Goal: Task Accomplishment & Management: Contribute content

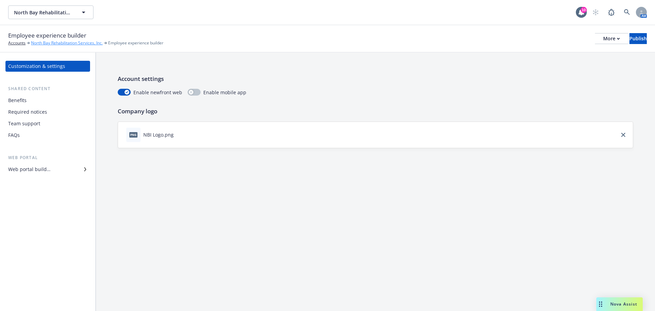
click at [59, 42] on link "North Bay Rehabilitation Services, Inc." at bounding box center [67, 43] width 72 height 6
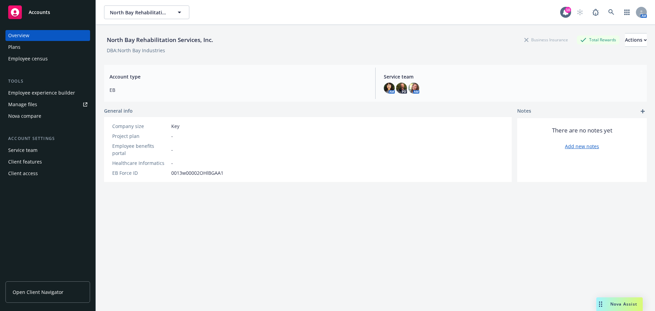
click at [39, 295] on link "Open Client Navigator" at bounding box center [47, 291] width 85 height 21
click at [35, 293] on span "Open Client Navigator" at bounding box center [38, 291] width 51 height 7
click at [15, 47] on div "Plans" at bounding box center [14, 47] width 12 height 11
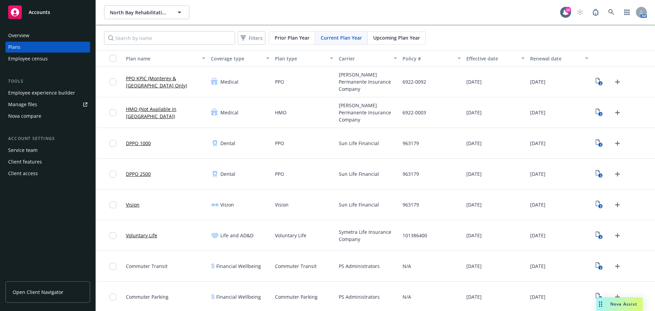
click at [20, 57] on div "Employee census" at bounding box center [28, 58] width 40 height 11
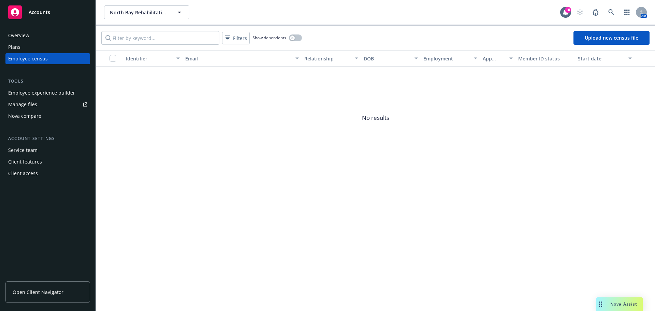
click at [57, 33] on div "Overview" at bounding box center [47, 35] width 79 height 11
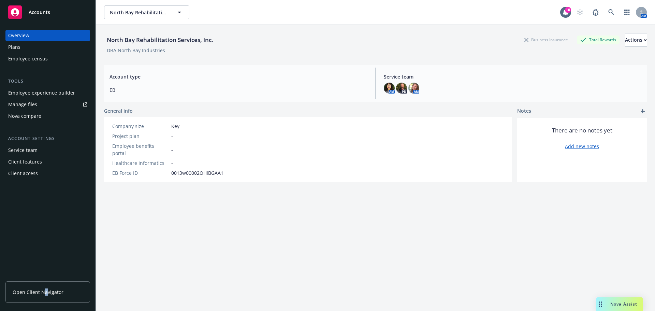
click at [45, 288] on link "Open Client Navigator" at bounding box center [47, 291] width 85 height 21
click at [31, 289] on span "Open Client Navigator" at bounding box center [38, 291] width 51 height 7
click at [51, 91] on div "Employee experience builder" at bounding box center [41, 92] width 67 height 11
click at [38, 291] on span "Open Client Navigator" at bounding box center [38, 291] width 51 height 7
click at [42, 293] on span "Open Client Navigator" at bounding box center [38, 291] width 51 height 7
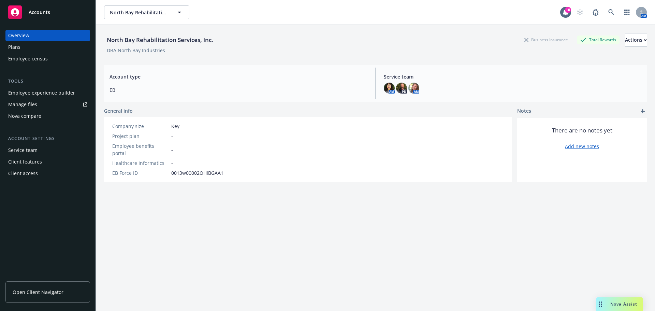
click at [36, 290] on span "Open Client Navigator" at bounding box center [38, 291] width 51 height 7
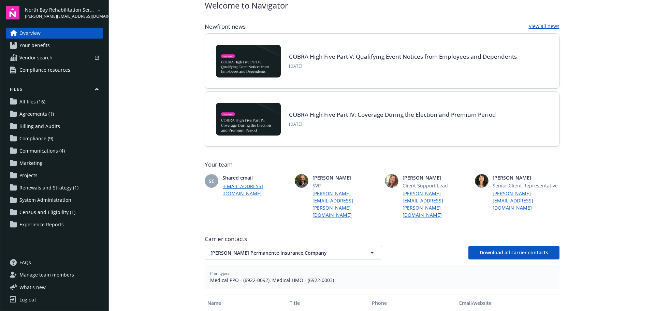
scroll to position [136, 0]
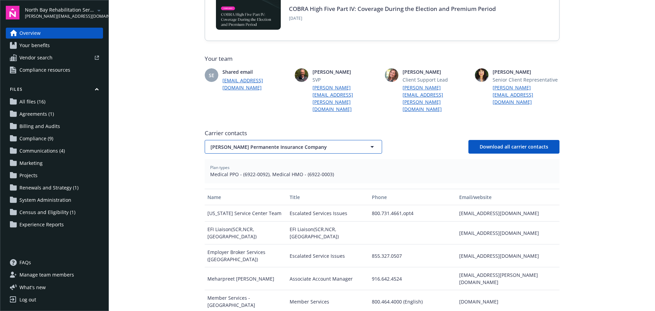
click at [371, 146] on icon "button" at bounding box center [372, 147] width 3 height 2
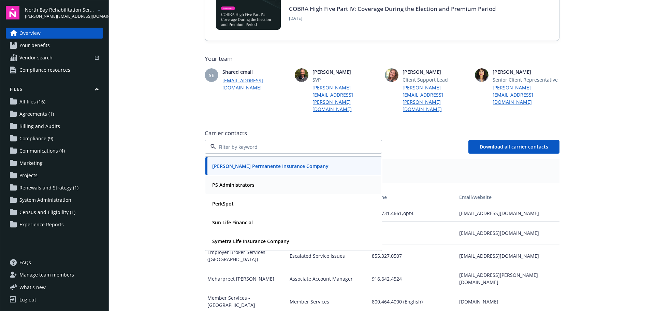
click at [234, 182] on strong "PS Administrators" at bounding box center [233, 185] width 42 height 6
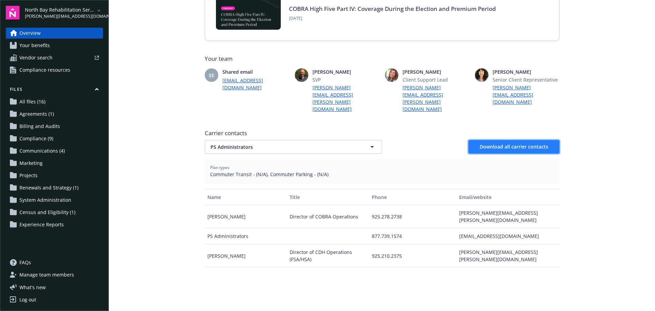
click at [517, 143] on span "Download all carrier contacts" at bounding box center [514, 146] width 69 height 6
click at [34, 46] on span "Your benefits" at bounding box center [34, 45] width 30 height 11
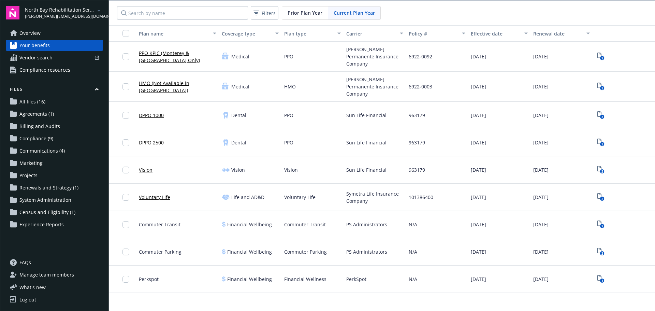
click at [181, 53] on link "PPO KPIC (Monterey & Carson City Only)" at bounding box center [177, 56] width 77 height 14
click at [597, 54] on icon "2" at bounding box center [600, 57] width 7 height 8
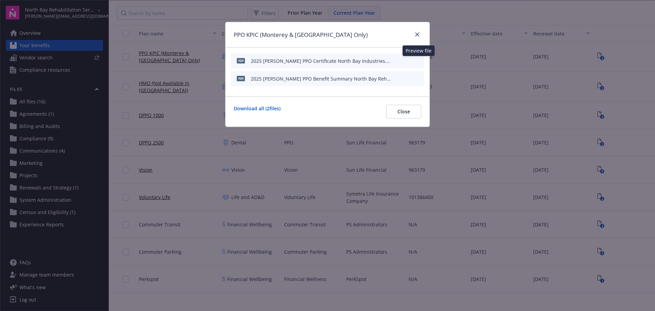
click at [418, 60] on icon "preview file" at bounding box center [418, 60] width 6 height 5
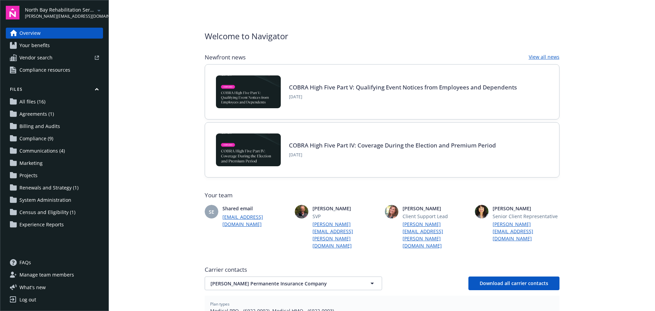
click at [41, 55] on span "Vendor search" at bounding box center [35, 57] width 33 height 11
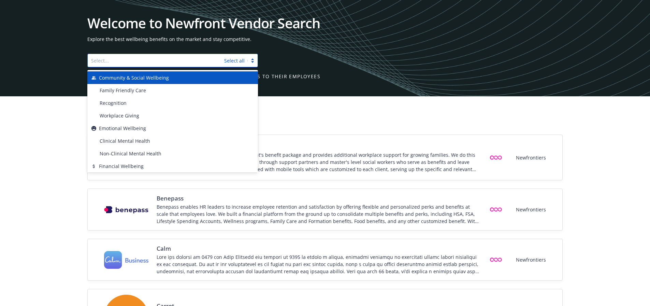
click at [104, 60] on div at bounding box center [156, 60] width 130 height 8
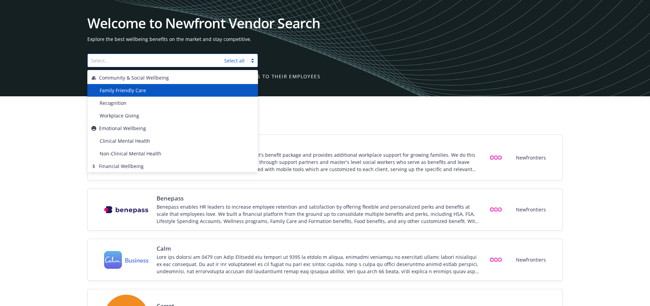
click at [143, 88] on span "Family Friendly Care" at bounding box center [123, 90] width 46 height 7
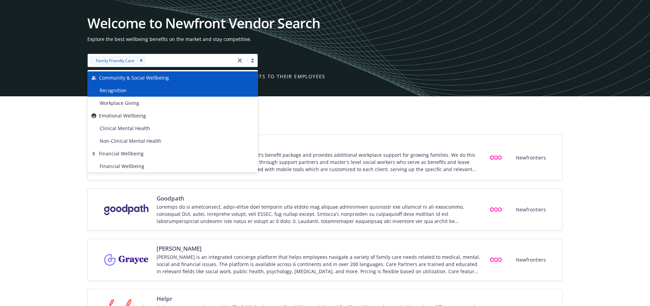
click at [172, 76] on div "Community & Social Wellbeing" at bounding box center [172, 77] width 162 height 7
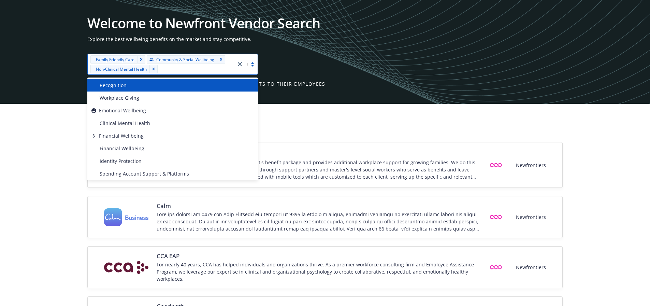
click at [356, 140] on div "Filters" at bounding box center [325, 123] width 650 height 38
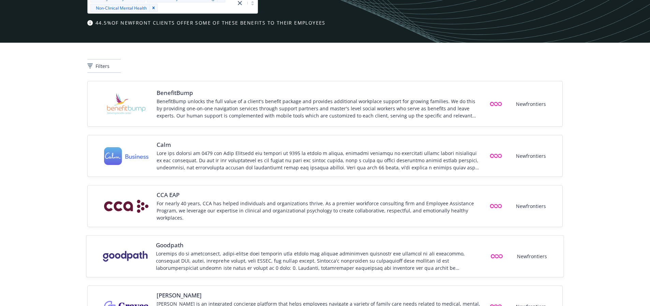
scroll to position [171, 0]
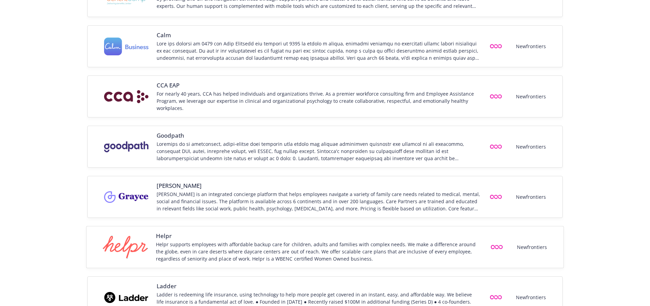
click at [280, 246] on div "Helpr supports employees with affordable backup care for children, adults and f…" at bounding box center [318, 251] width 325 height 21
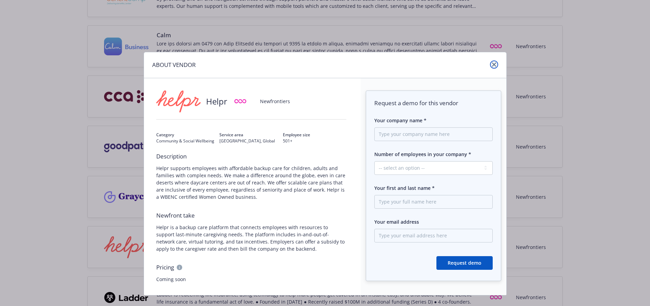
click at [492, 64] on icon "close" at bounding box center [494, 64] width 4 height 4
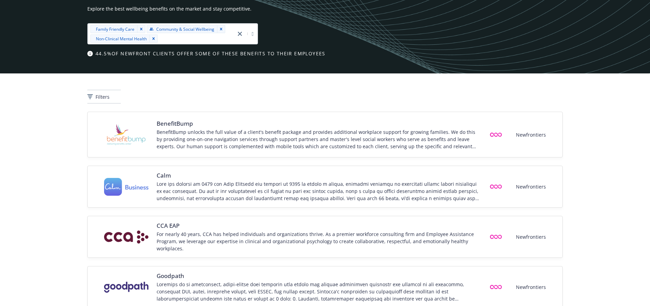
scroll to position [0, 0]
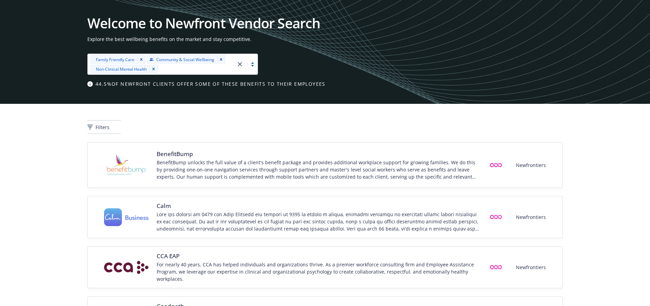
click at [239, 64] on icon "close" at bounding box center [240, 64] width 4 height 4
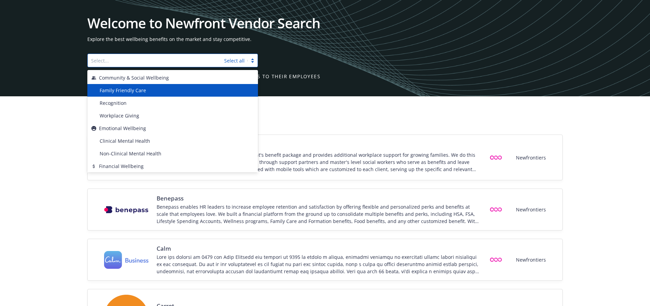
click at [29, 8] on div "Welcome to Newfront Vendor Search Explore the best wellbeing benefits on the ma…" at bounding box center [325, 48] width 650 height 96
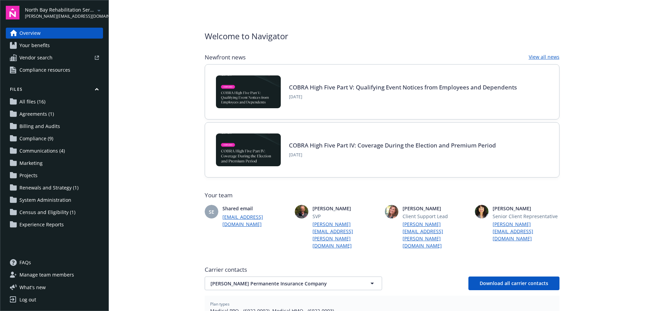
click at [59, 68] on span "Compliance resources" at bounding box center [44, 69] width 51 height 11
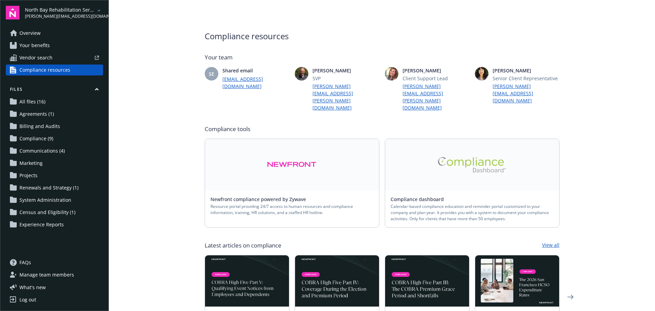
click at [473, 157] on img at bounding box center [472, 164] width 68 height 15
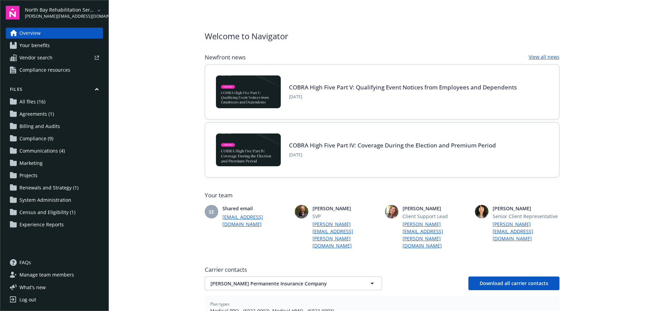
click at [35, 68] on span "Compliance resources" at bounding box center [44, 69] width 51 height 11
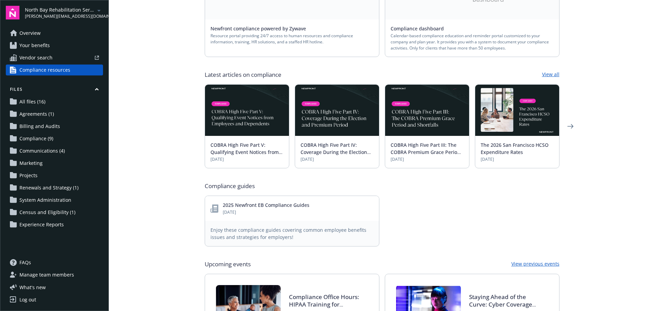
scroll to position [271, 0]
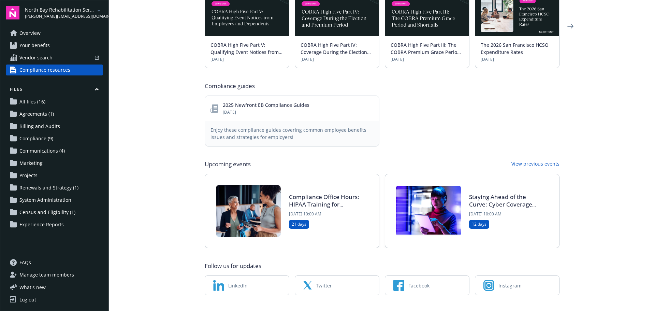
click at [26, 99] on span "All files (16)" at bounding box center [32, 101] width 26 height 11
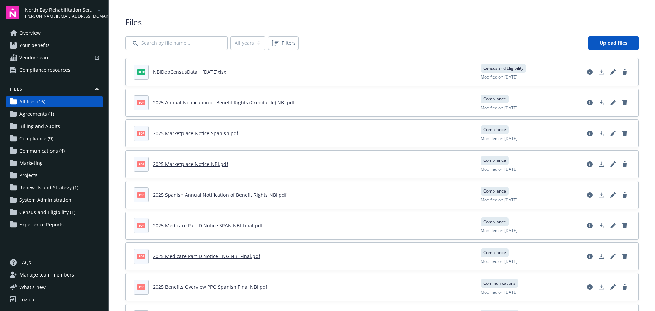
click at [35, 112] on span "Agreements (1)" at bounding box center [36, 113] width 34 height 11
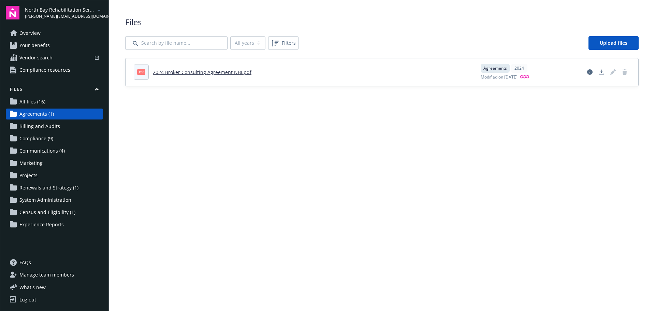
click at [39, 113] on span "Agreements (1)" at bounding box center [36, 113] width 34 height 11
click at [35, 138] on span "Compliance (9)" at bounding box center [36, 138] width 34 height 11
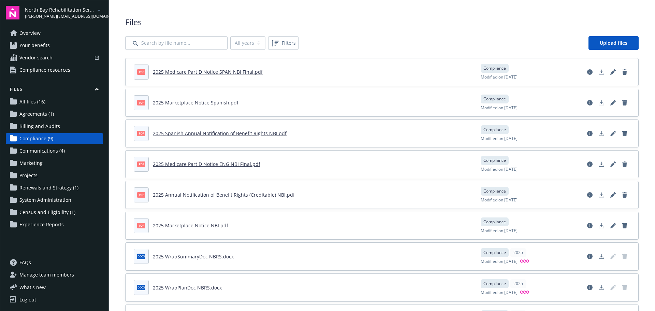
click at [46, 150] on span "Communications (4)" at bounding box center [41, 150] width 45 height 11
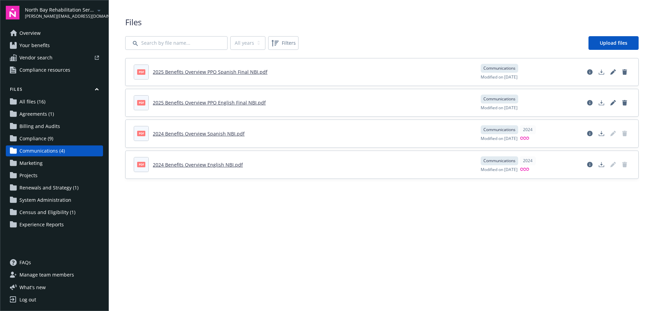
click at [45, 185] on span "Renewals and Strategy (1)" at bounding box center [48, 187] width 59 height 11
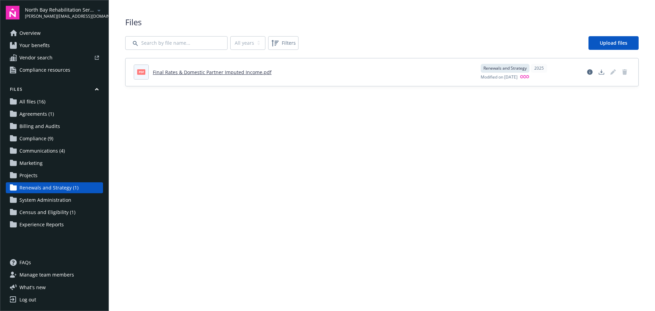
click at [50, 211] on span "Census and Eligibility (1)" at bounding box center [47, 212] width 56 height 11
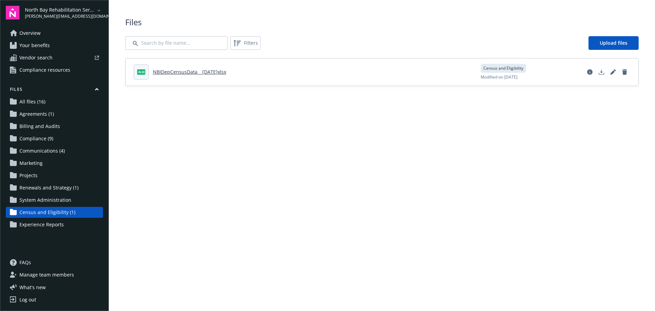
click at [25, 261] on span "FAQs" at bounding box center [25, 262] width 12 height 11
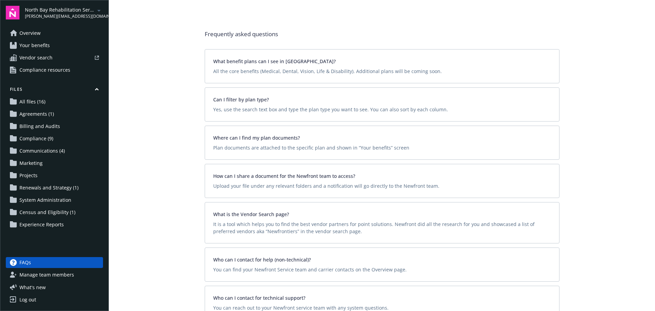
click at [60, 274] on span "Manage team members" at bounding box center [46, 274] width 55 height 11
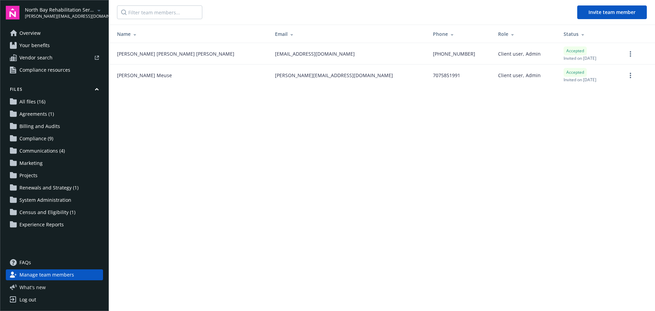
click at [42, 287] on span "What ' s new" at bounding box center [32, 287] width 26 height 7
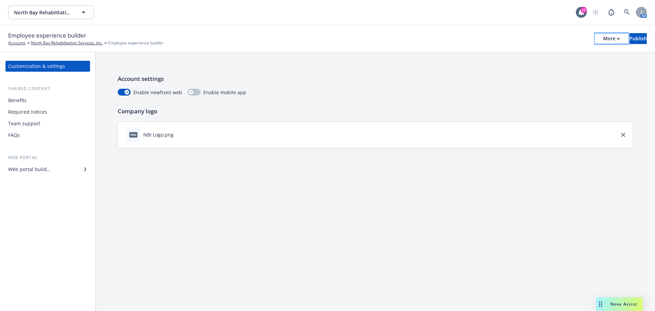
click at [617, 38] on icon "button" at bounding box center [618, 38] width 2 height 1
click at [528, 53] on link "Copy preview link" at bounding box center [555, 54] width 101 height 14
click at [34, 169] on div "Web portal builder" at bounding box center [29, 169] width 42 height 11
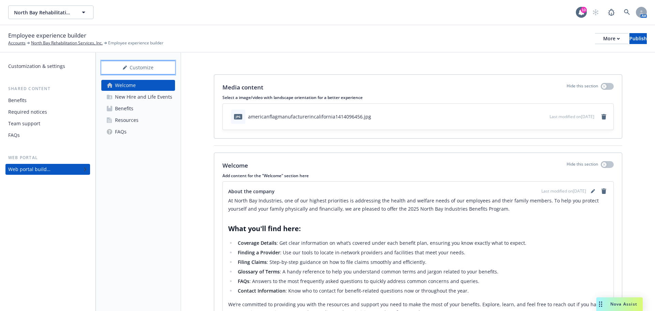
click at [145, 66] on div "Customize" at bounding box center [138, 67] width 74 height 13
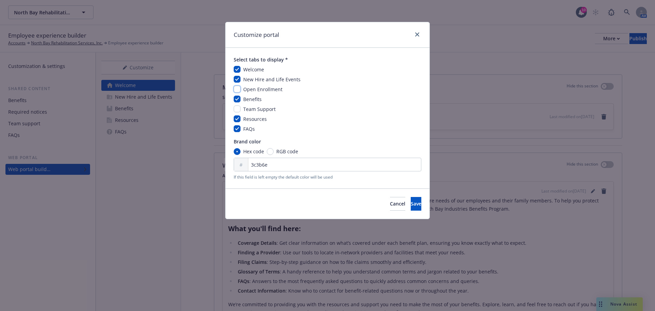
click at [238, 89] on input "checkbox" at bounding box center [237, 89] width 7 height 7
checkbox input "true"
click at [411, 203] on span "Save" at bounding box center [416, 203] width 11 height 6
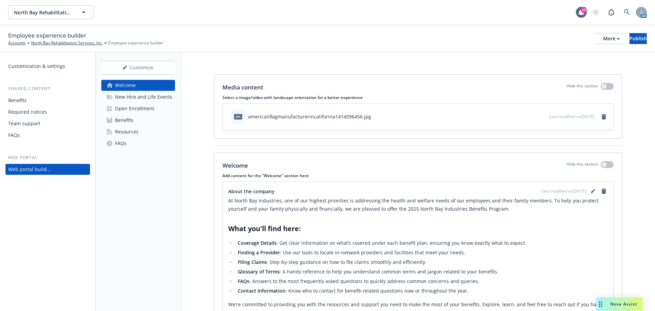
click at [132, 106] on div "Open Enrollment" at bounding box center [134, 108] width 39 height 11
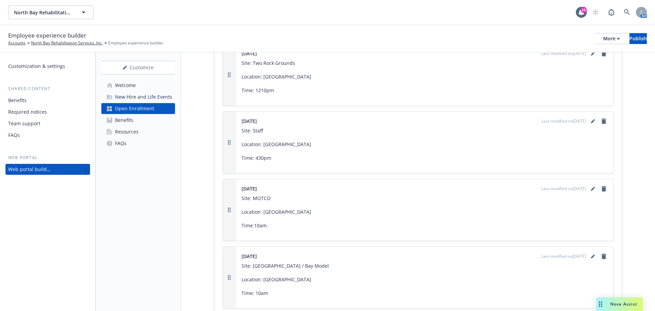
scroll to position [1365, 0]
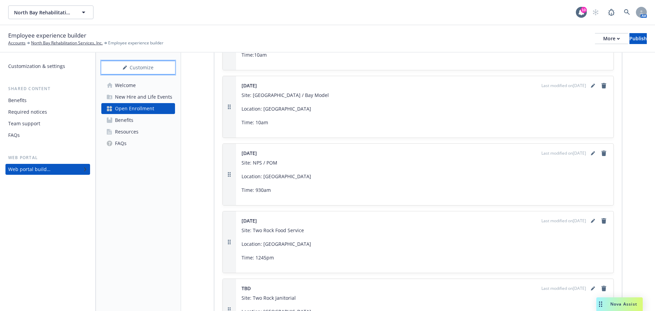
click at [128, 65] on div "Customize" at bounding box center [138, 67] width 74 height 13
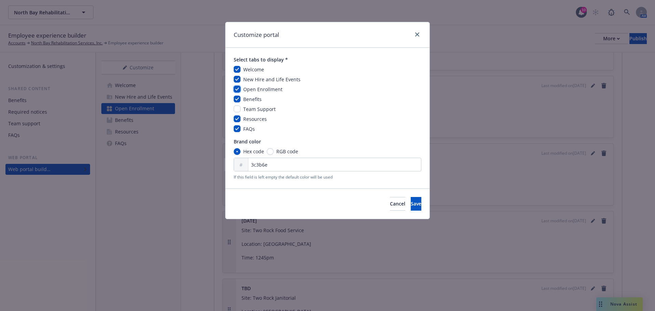
click at [236, 88] on input "checkbox" at bounding box center [237, 89] width 7 height 7
checkbox input "false"
click at [411, 205] on span "Save" at bounding box center [416, 203] width 11 height 6
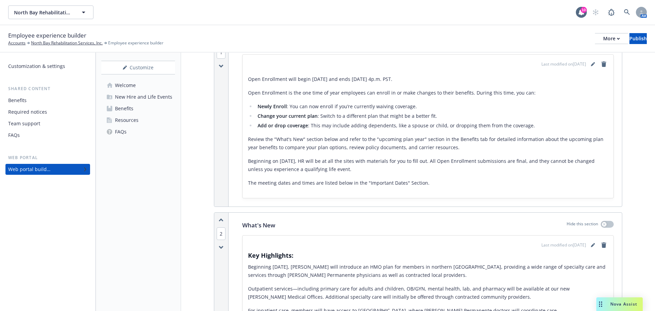
scroll to position [0, 0]
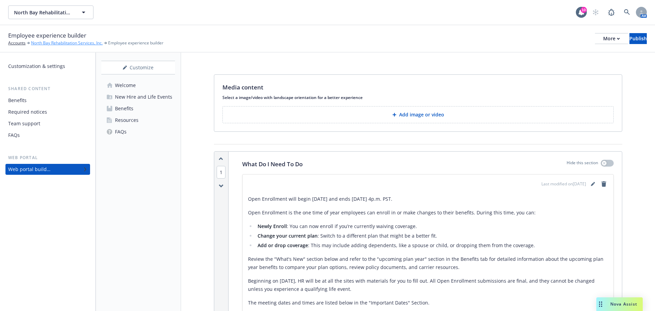
click at [78, 41] on link "North Bay Rehabilitation Services, Inc." at bounding box center [67, 43] width 72 height 6
click at [64, 43] on link "North Bay Rehabilitation Services, Inc." at bounding box center [67, 43] width 72 height 6
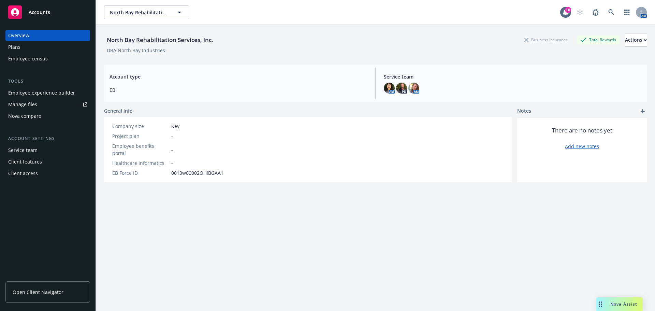
click at [50, 296] on link "Open Client Navigator" at bounding box center [47, 291] width 85 height 21
click at [28, 104] on div "Manage files" at bounding box center [22, 104] width 29 height 11
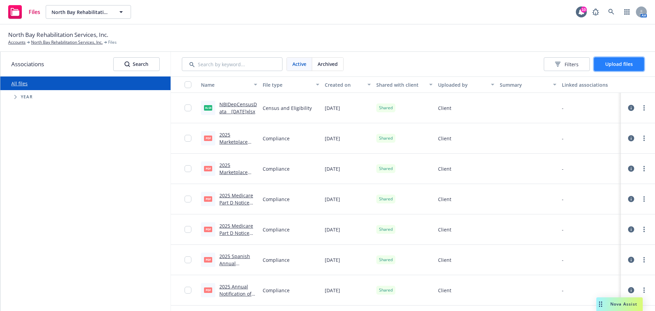
click at [622, 61] on span "Upload files" at bounding box center [619, 64] width 28 height 6
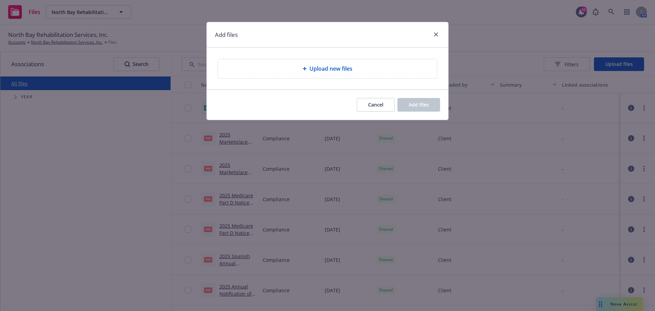
click at [346, 68] on span "Upload new files" at bounding box center [330, 68] width 43 height 8
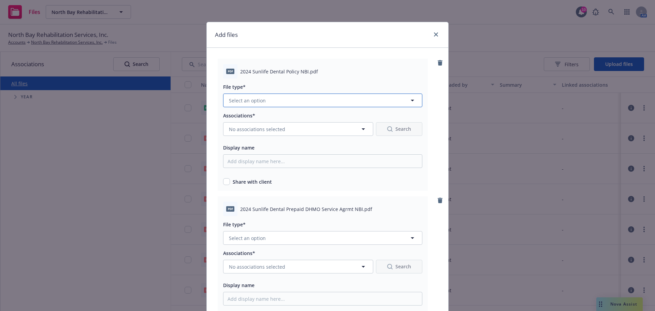
click at [408, 100] on icon "button" at bounding box center [412, 100] width 8 height 8
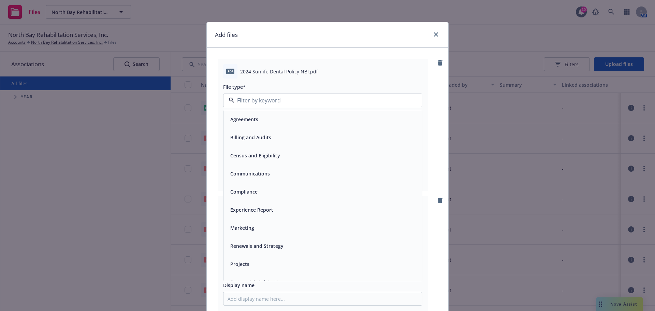
click at [325, 121] on div "Agreements" at bounding box center [323, 119] width 190 height 10
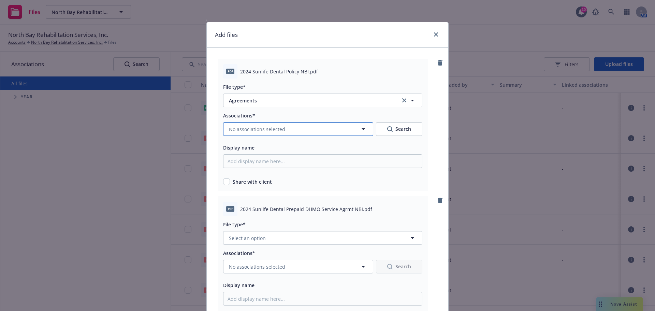
click at [362, 129] on icon "button" at bounding box center [363, 129] width 3 height 2
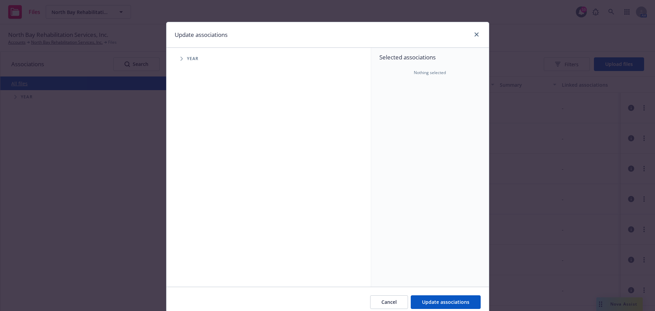
click at [187, 55] on div "Year" at bounding box center [272, 59] width 198 height 14
click at [180, 59] on icon "Tree Example" at bounding box center [181, 59] width 3 height 4
click at [197, 137] on input "Tree Example" at bounding box center [198, 136] width 7 height 7
checkbox input "true"
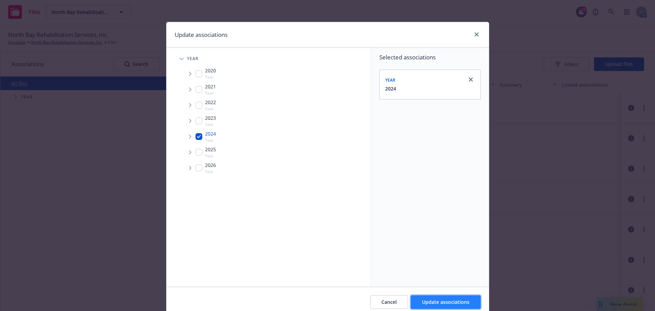
click at [443, 303] on span "Update associations" at bounding box center [445, 302] width 47 height 6
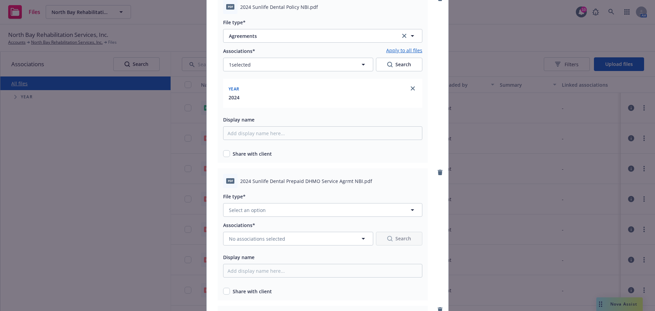
scroll to position [34, 0]
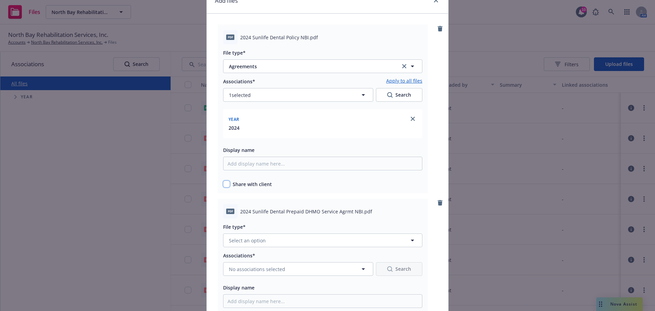
click at [224, 186] on input "checkbox" at bounding box center [226, 183] width 7 height 7
checkbox input "true"
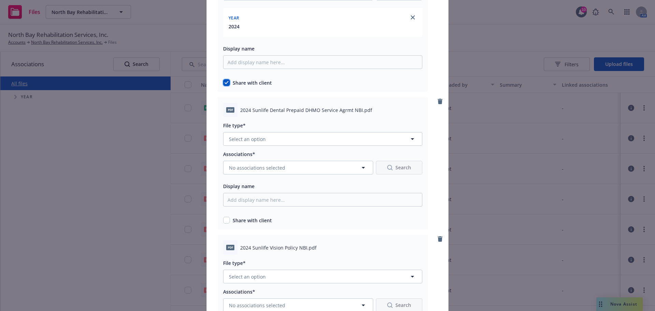
scroll to position [171, 0]
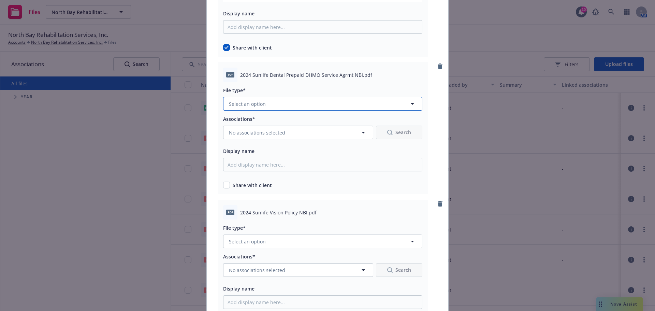
click at [411, 104] on icon "button" at bounding box center [412, 104] width 3 height 2
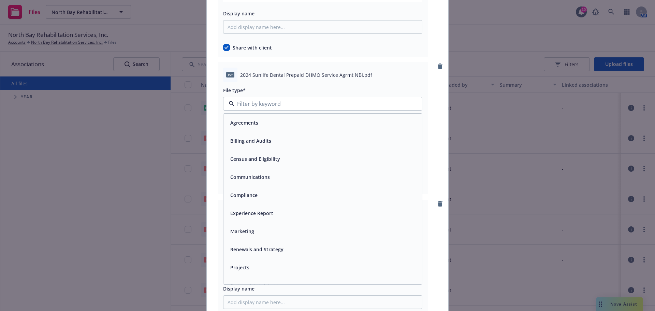
click at [302, 126] on div "Agreements" at bounding box center [323, 123] width 190 height 10
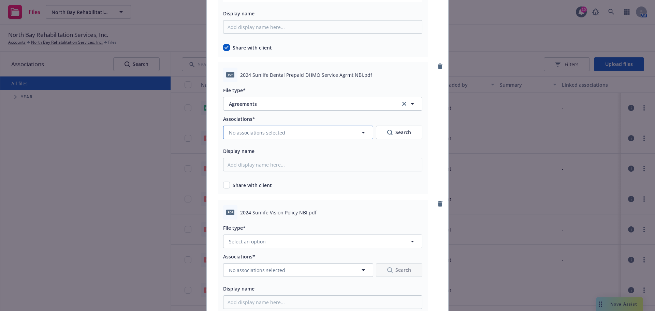
click at [361, 132] on icon "button" at bounding box center [363, 132] width 8 height 8
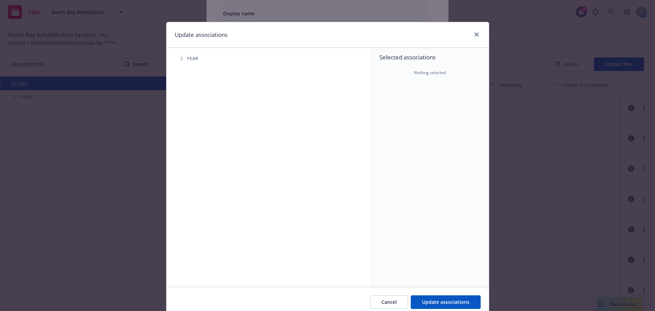
click at [180, 57] on icon "Tree Example" at bounding box center [181, 59] width 3 height 4
click at [197, 136] on input "Tree Example" at bounding box center [198, 136] width 7 height 7
checkbox input "true"
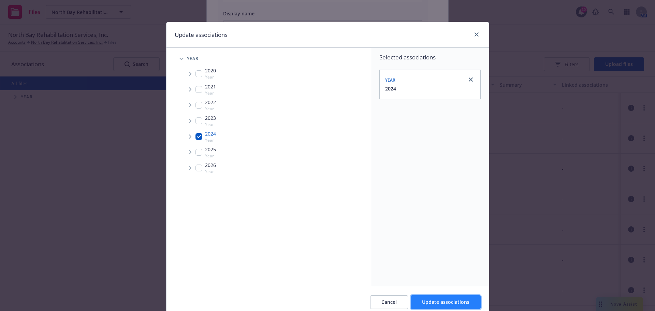
click at [448, 301] on span "Update associations" at bounding box center [445, 302] width 47 height 6
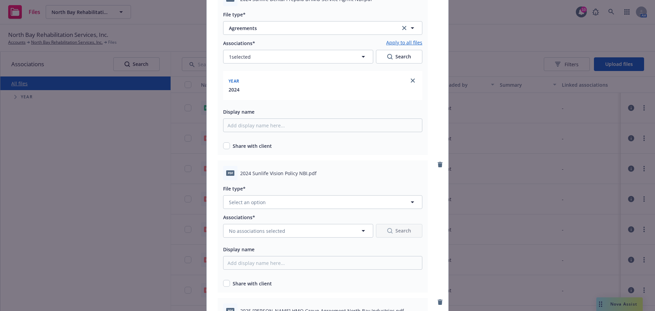
scroll to position [273, 0]
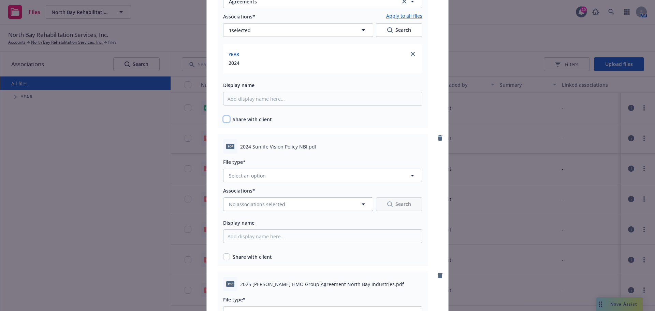
click at [224, 119] on input "checkbox" at bounding box center [226, 119] width 7 height 7
checkbox input "true"
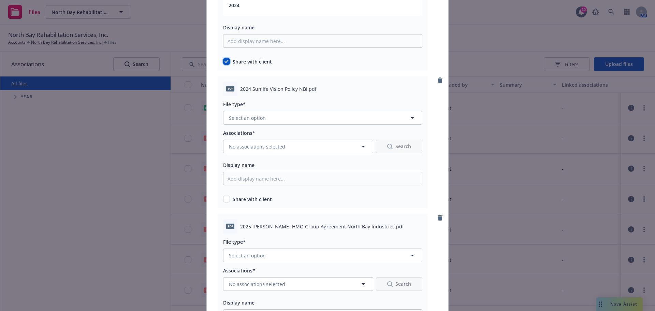
scroll to position [341, 0]
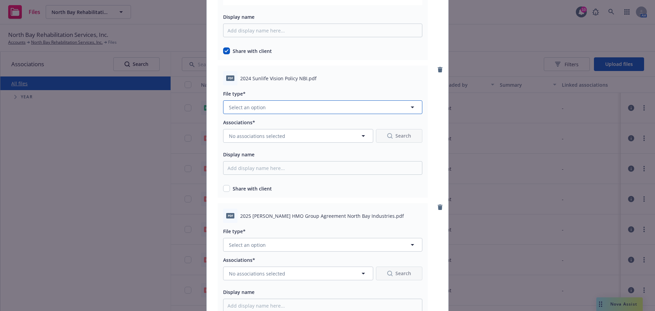
click at [409, 106] on icon "button" at bounding box center [412, 107] width 8 height 8
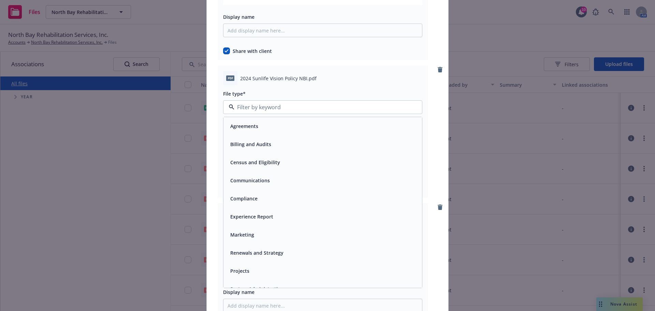
click at [257, 128] on div "Agreements" at bounding box center [323, 126] width 190 height 10
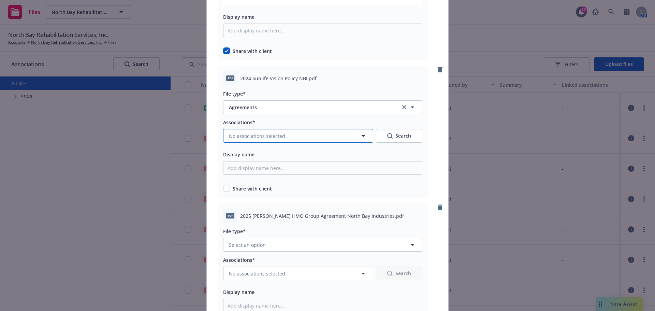
click at [363, 135] on icon "button" at bounding box center [363, 136] width 8 height 8
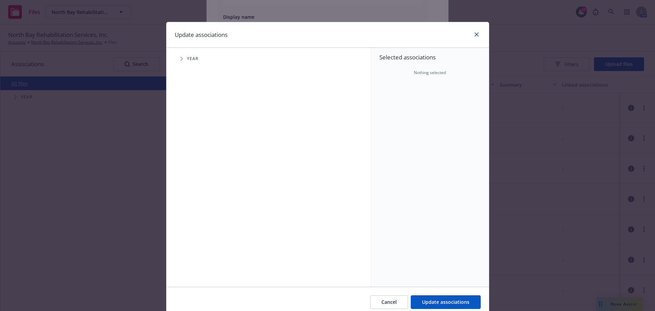
click at [189, 58] on span "Year" at bounding box center [193, 59] width 12 height 4
click at [180, 59] on icon "Tree Example" at bounding box center [181, 59] width 3 height 4
click at [197, 136] on input "Tree Example" at bounding box center [198, 136] width 7 height 7
checkbox input "true"
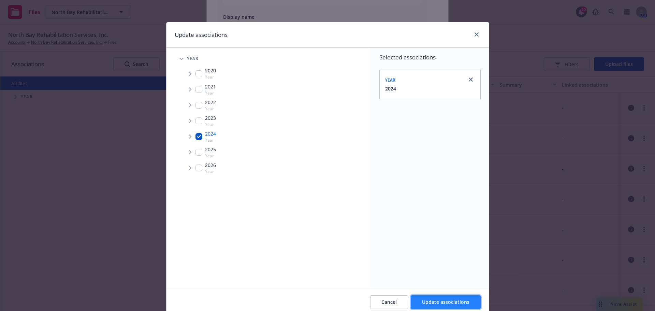
click at [441, 304] on span "Update associations" at bounding box center [445, 302] width 47 height 6
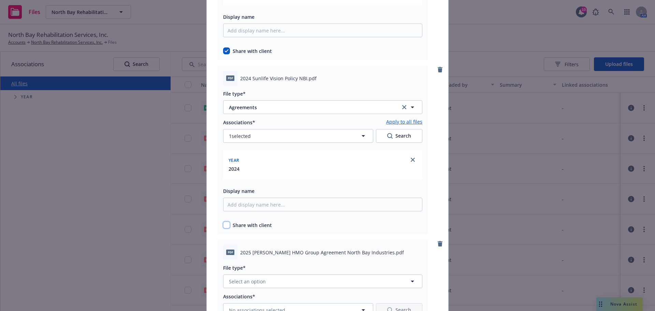
click at [224, 224] on input "checkbox" at bounding box center [226, 224] width 7 height 7
checkbox input "true"
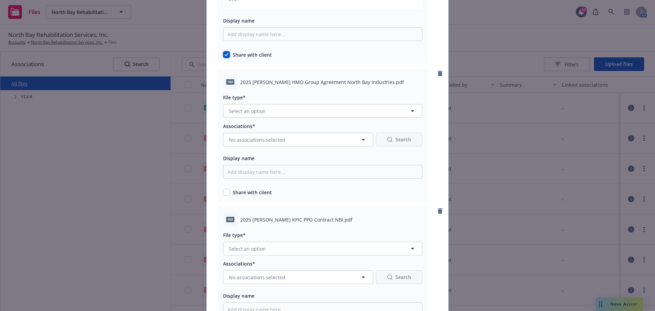
scroll to position [512, 0]
click at [410, 109] on icon "button" at bounding box center [412, 110] width 8 height 8
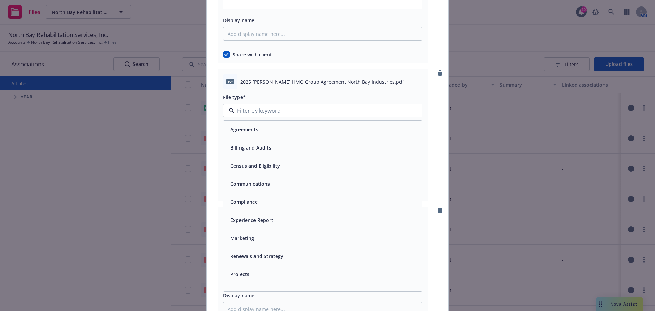
click at [249, 129] on span "Agreements" at bounding box center [244, 129] width 28 height 7
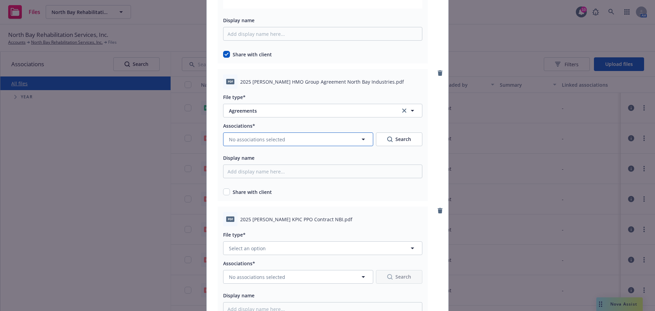
click at [363, 139] on icon "button" at bounding box center [363, 139] width 8 height 8
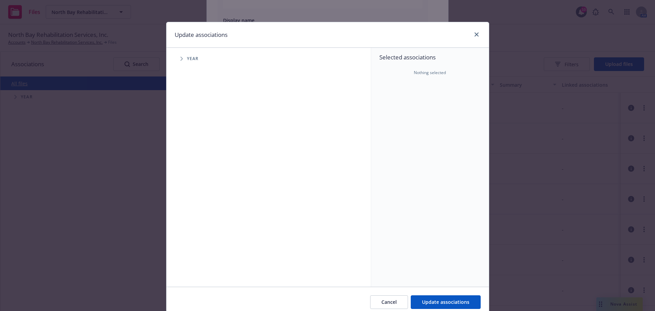
click at [180, 58] on icon "Tree Example" at bounding box center [181, 59] width 2 height 4
click at [196, 153] on input "Tree Example" at bounding box center [198, 152] width 7 height 7
checkbox input "true"
click at [445, 304] on span "Update associations" at bounding box center [445, 302] width 47 height 6
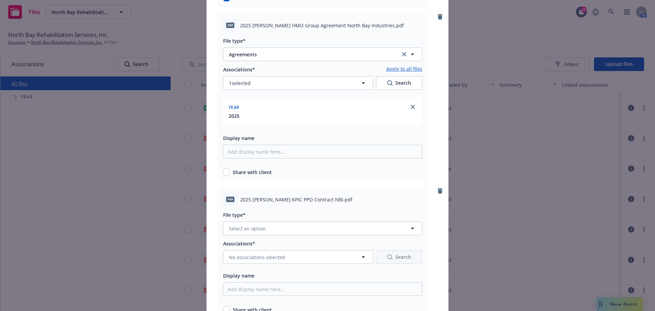
scroll to position [580, 0]
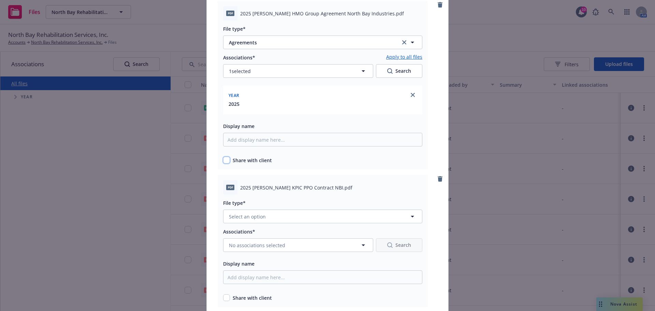
click at [223, 159] on input "checkbox" at bounding box center [226, 160] width 7 height 7
checkbox input "true"
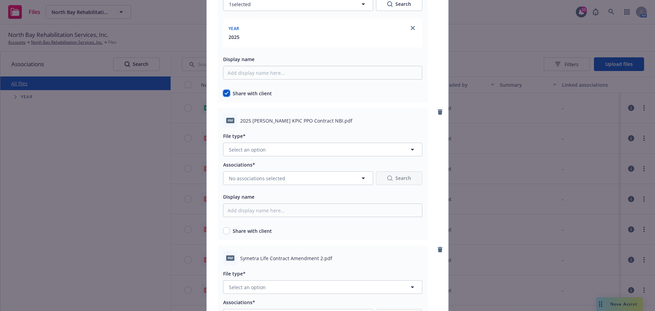
scroll to position [648, 0]
click at [408, 147] on icon "button" at bounding box center [412, 148] width 8 height 8
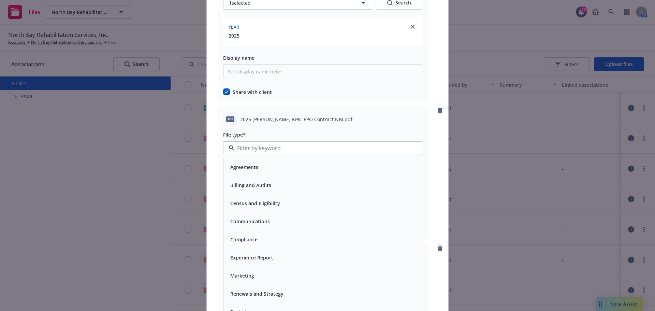
click at [243, 169] on span "Agreements" at bounding box center [244, 166] width 28 height 7
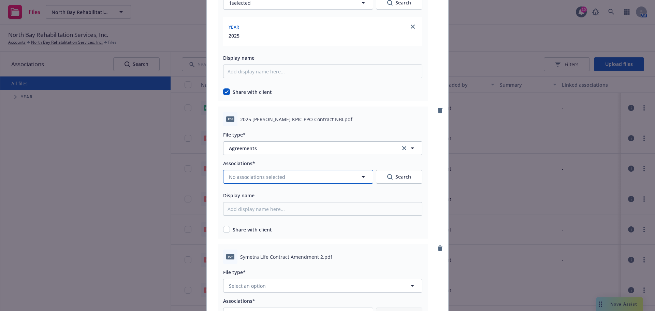
click at [361, 176] on icon "button" at bounding box center [363, 177] width 8 height 8
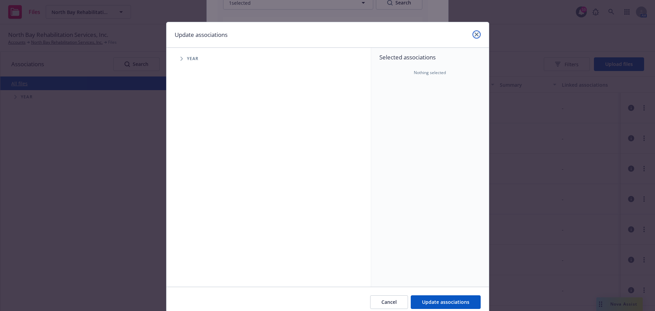
click at [475, 35] on icon "close" at bounding box center [477, 34] width 4 height 4
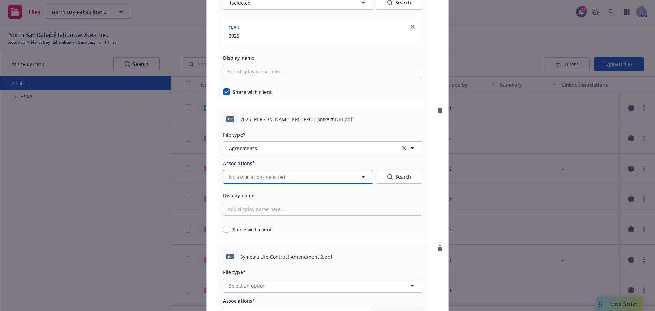
click at [362, 177] on icon "button" at bounding box center [363, 177] width 3 height 2
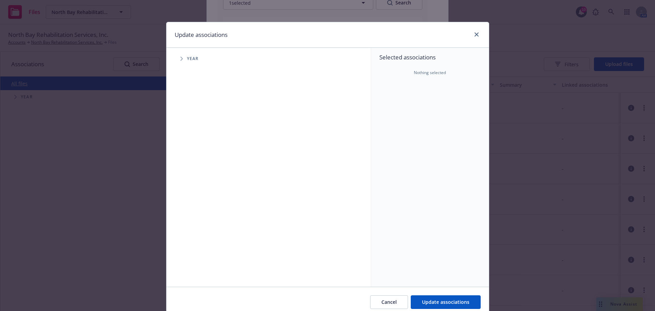
click at [180, 59] on icon "Tree Example" at bounding box center [181, 59] width 3 height 4
click at [198, 154] on input "Tree Example" at bounding box center [198, 152] width 7 height 7
checkbox input "true"
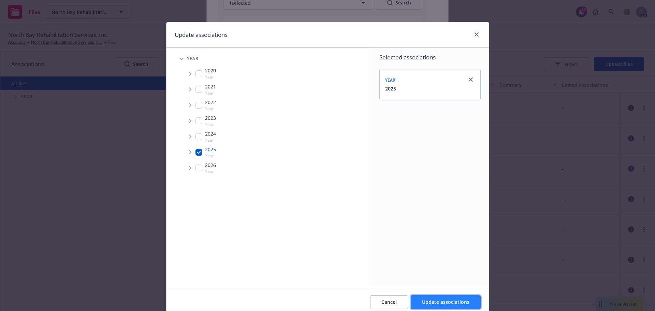
click at [459, 300] on span "Update associations" at bounding box center [445, 302] width 47 height 6
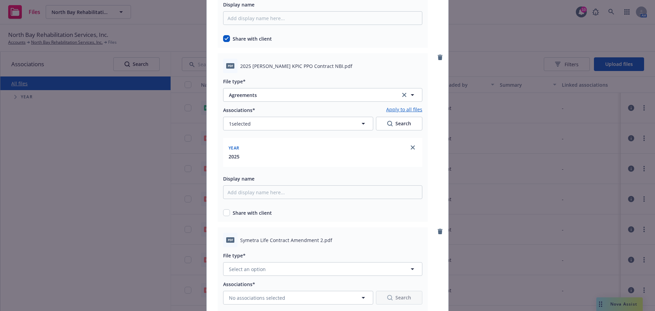
scroll to position [716, 0]
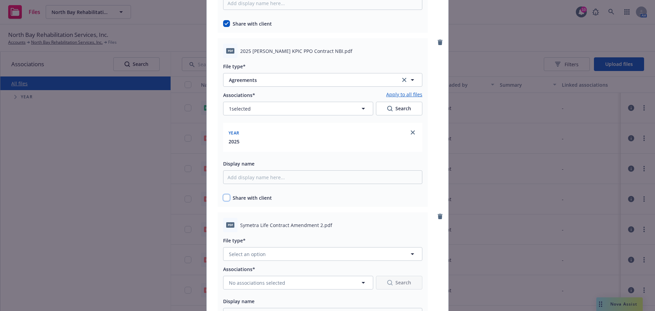
click at [224, 197] on input "checkbox" at bounding box center [226, 197] width 7 height 7
checkbox input "true"
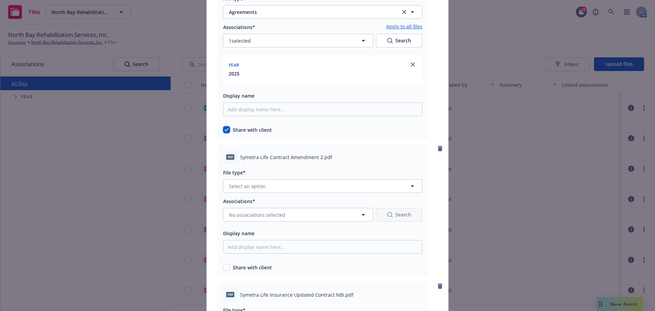
scroll to position [785, 0]
click at [408, 185] on icon "button" at bounding box center [412, 186] width 8 height 8
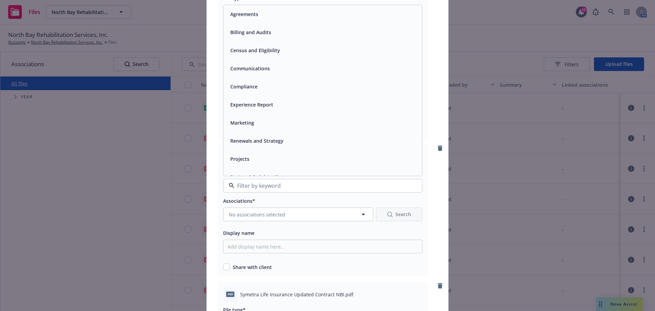
click at [280, 19] on div "Agreements" at bounding box center [322, 14] width 199 height 18
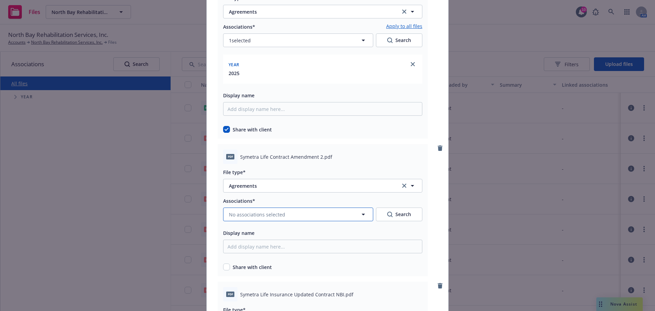
click at [361, 213] on icon "button" at bounding box center [363, 214] width 8 height 8
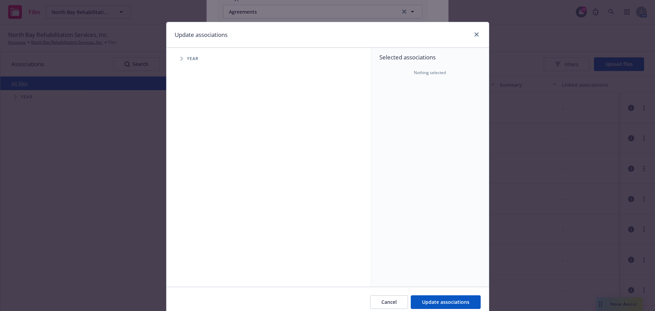
click at [180, 58] on icon "Tree Example" at bounding box center [181, 59] width 3 height 4
click at [195, 153] on input "Tree Example" at bounding box center [198, 152] width 7 height 7
checkbox input "true"
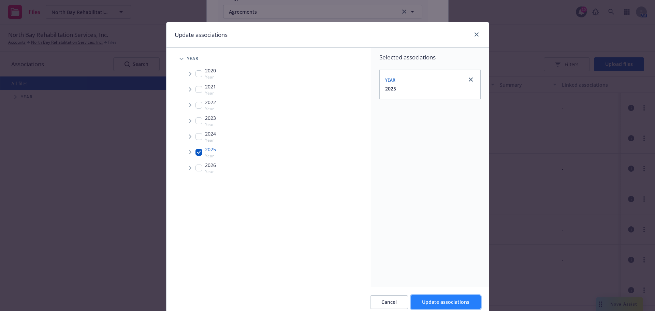
click at [449, 300] on span "Update associations" at bounding box center [445, 302] width 47 height 6
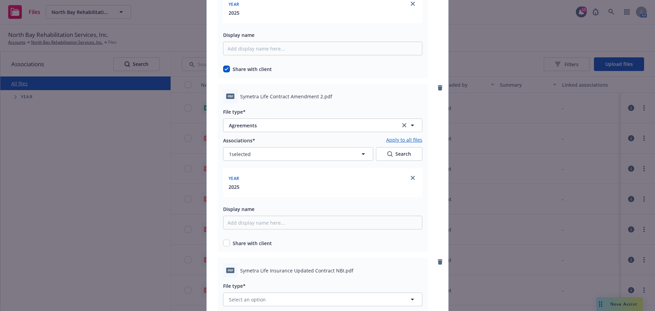
scroll to position [887, 0]
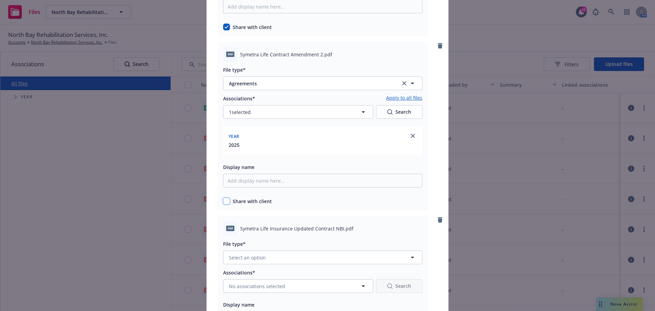
drag, startPoint x: 225, startPoint y: 201, endPoint x: 229, endPoint y: 201, distance: 3.8
click at [226, 201] on input "checkbox" at bounding box center [226, 201] width 7 height 7
checkbox input "true"
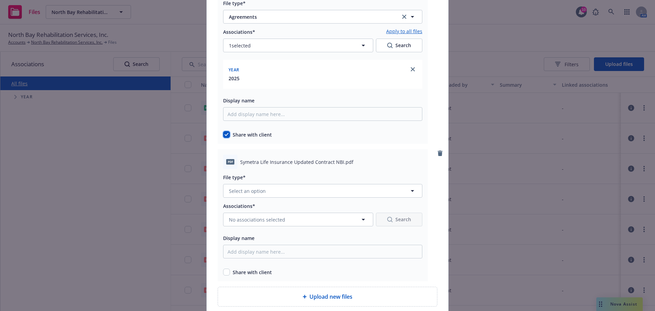
scroll to position [955, 0]
click at [410, 188] on icon "button" at bounding box center [412, 189] width 8 height 8
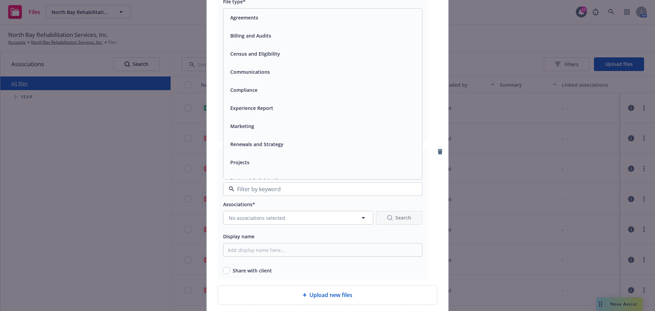
click at [262, 17] on div "Agreements" at bounding box center [323, 18] width 190 height 10
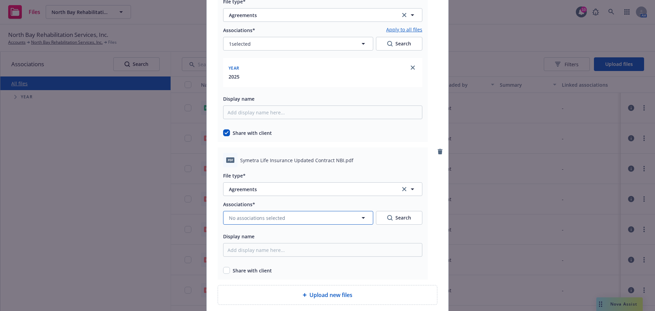
click at [362, 217] on icon "button" at bounding box center [363, 218] width 3 height 2
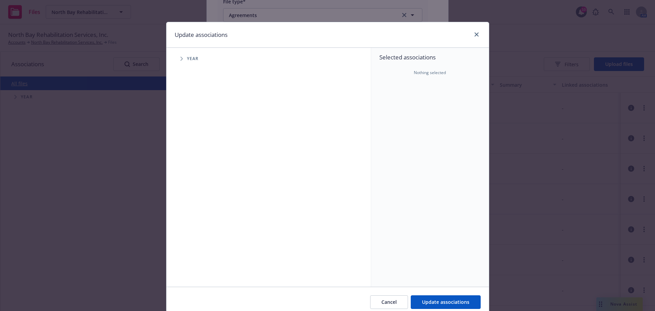
click at [181, 57] on span "Tree Example" at bounding box center [181, 58] width 11 height 11
click at [196, 152] on input "Tree Example" at bounding box center [198, 152] width 7 height 7
checkbox input "true"
click at [442, 299] on span "Update associations" at bounding box center [445, 302] width 47 height 6
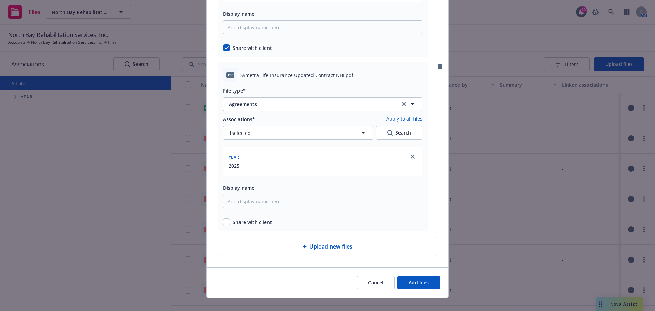
scroll to position [1049, 0]
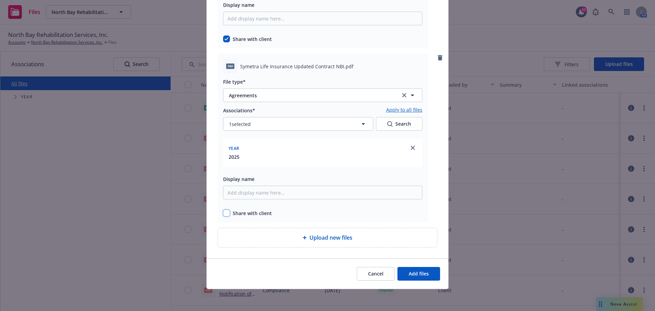
click at [224, 215] on input "checkbox" at bounding box center [226, 212] width 7 height 7
checkbox input "true"
click at [417, 273] on span "Add files" at bounding box center [419, 273] width 20 height 6
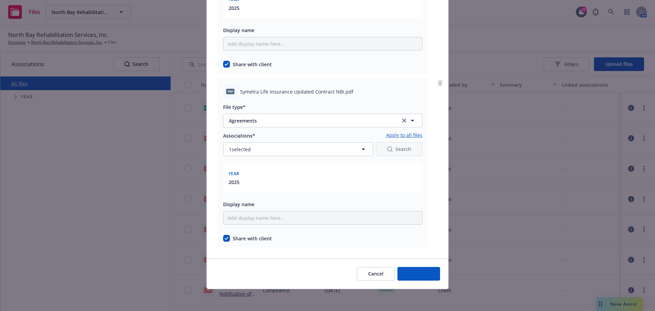
scroll to position [1024, 0]
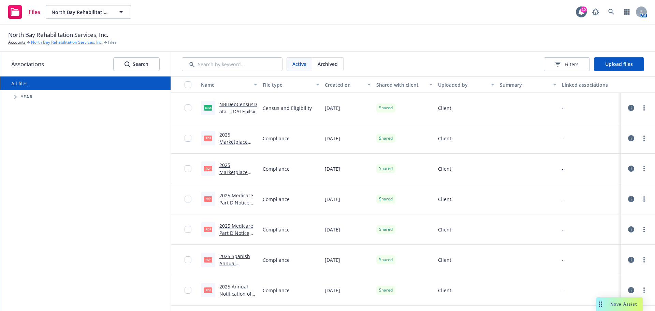
click at [72, 42] on link "North Bay Rehabilitation Services, Inc." at bounding box center [67, 42] width 72 height 6
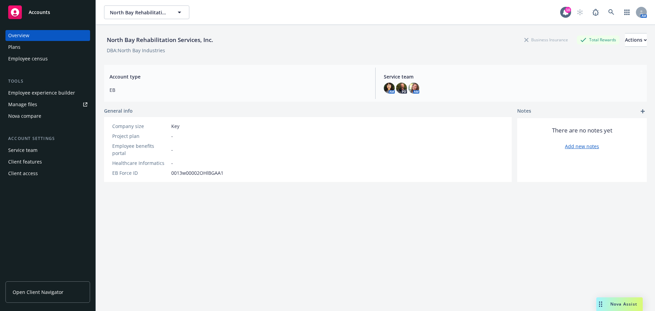
click at [44, 291] on span "Open Client Navigator" at bounding box center [38, 291] width 51 height 7
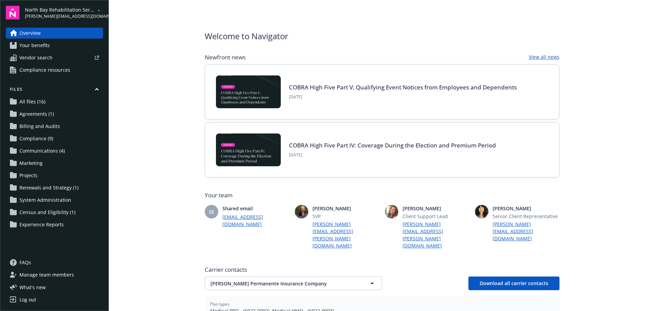
click at [44, 14] on span "[PERSON_NAME][EMAIL_ADDRESS][DOMAIN_NAME]" at bounding box center [60, 16] width 70 height 6
click at [145, 10] on main "Welcome to Navigator Newfront news View all news COBRA High Five Part V: Qualif…" at bounding box center [382, 155] width 546 height 311
